Goal: Transaction & Acquisition: Purchase product/service

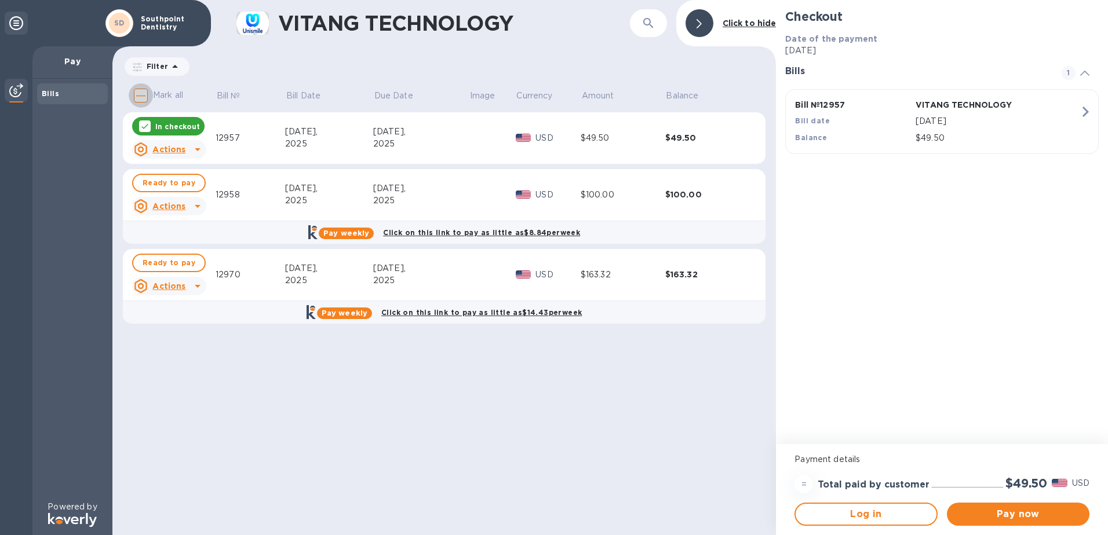
click at [144, 94] on input "Mark all" at bounding box center [141, 95] width 24 height 24
checkbox input "true"
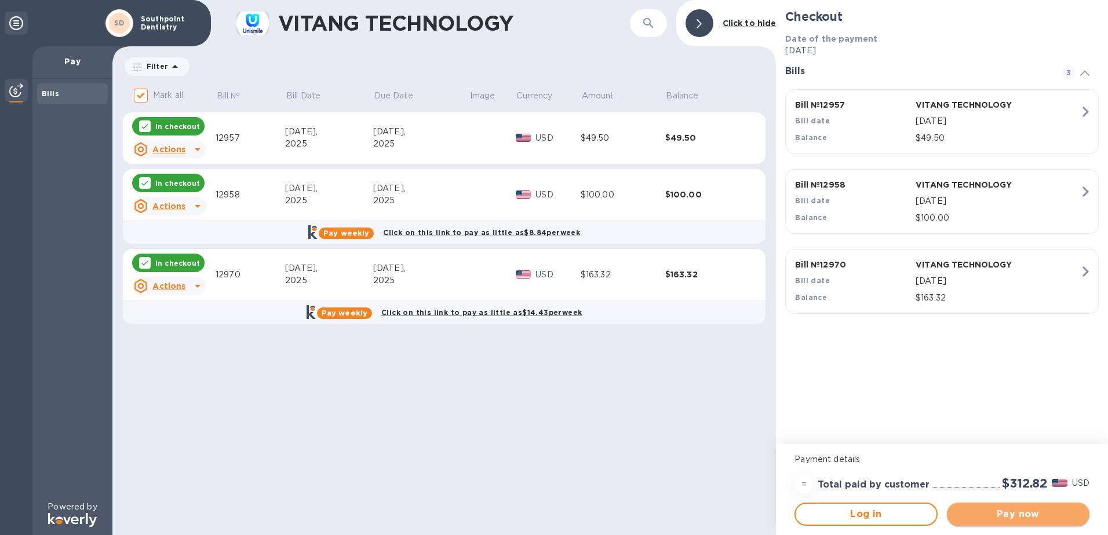
click at [1018, 512] on span "Pay now" at bounding box center [1018, 515] width 124 height 14
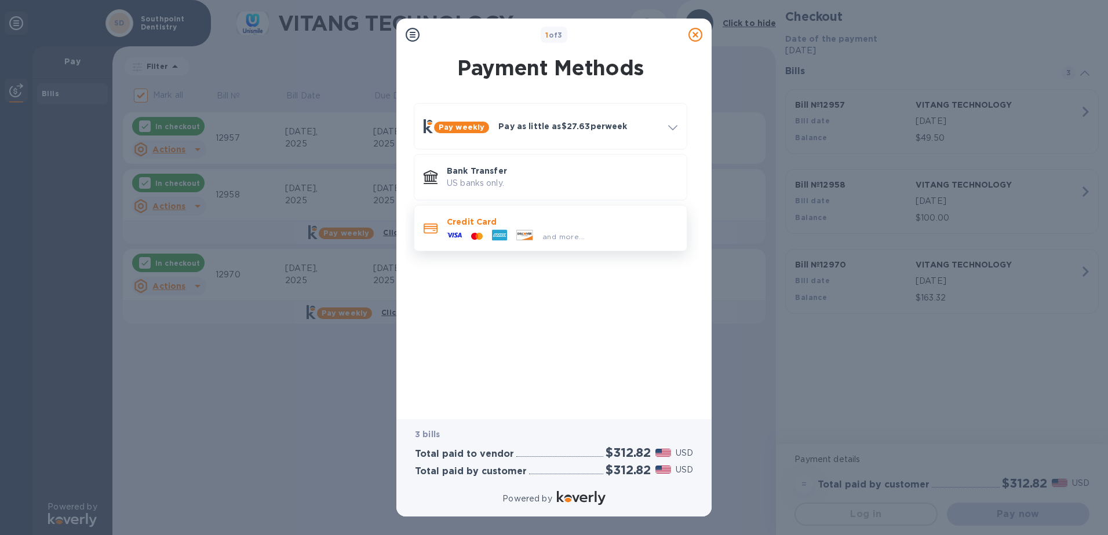
click at [429, 228] on icon at bounding box center [431, 229] width 14 height 10
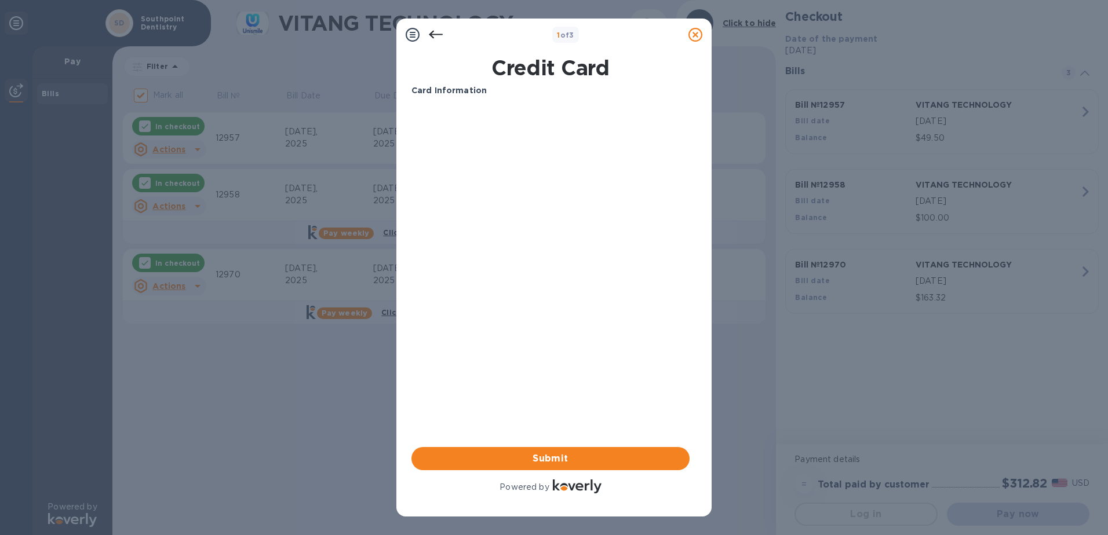
click at [433, 38] on icon at bounding box center [436, 35] width 14 height 8
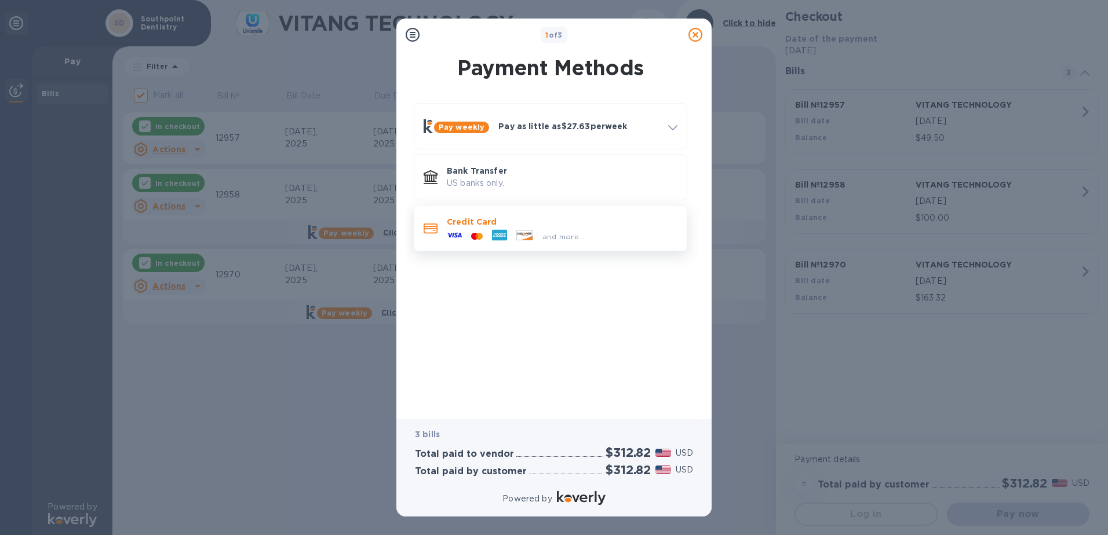
click at [429, 227] on icon at bounding box center [431, 229] width 14 height 10
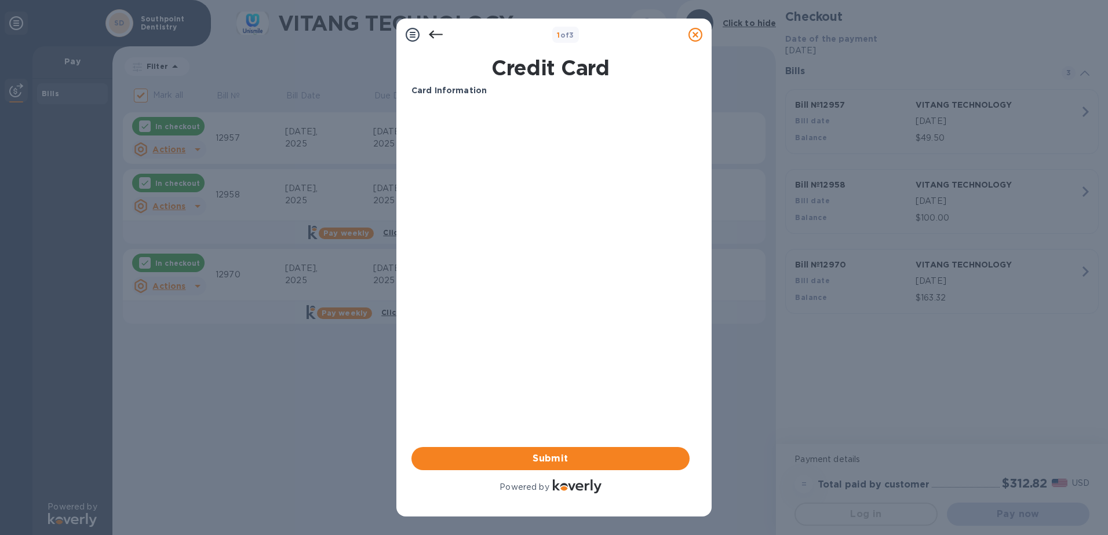
click at [280, 455] on div "1 of 3 Credit Card Card Information Your browser does not support iframes Submi…" at bounding box center [554, 267] width 1108 height 535
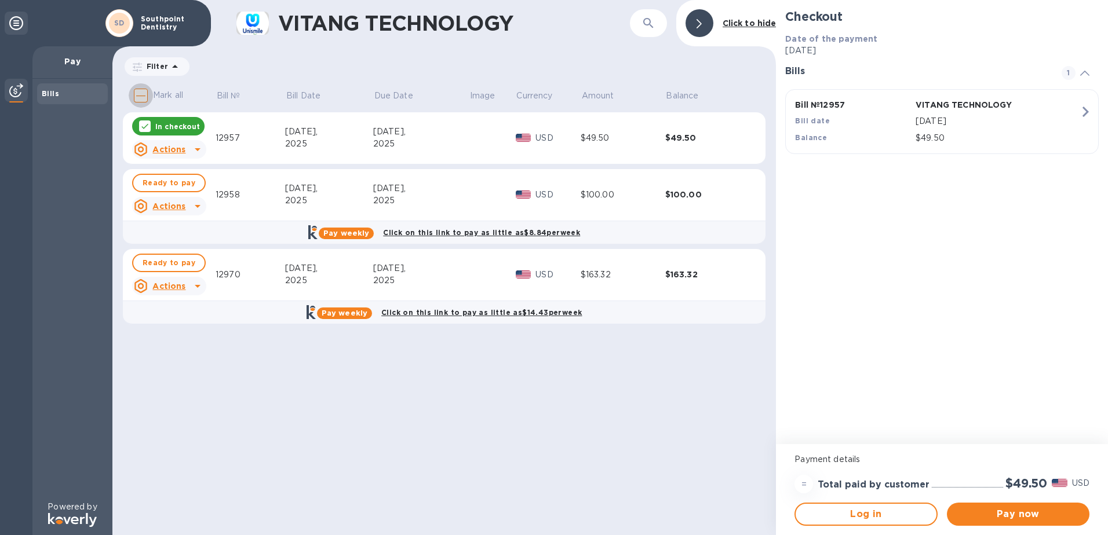
click at [141, 99] on input "Mark all" at bounding box center [141, 95] width 24 height 24
checkbox input "true"
